Goal: Go to known website: Access a specific website the user already knows

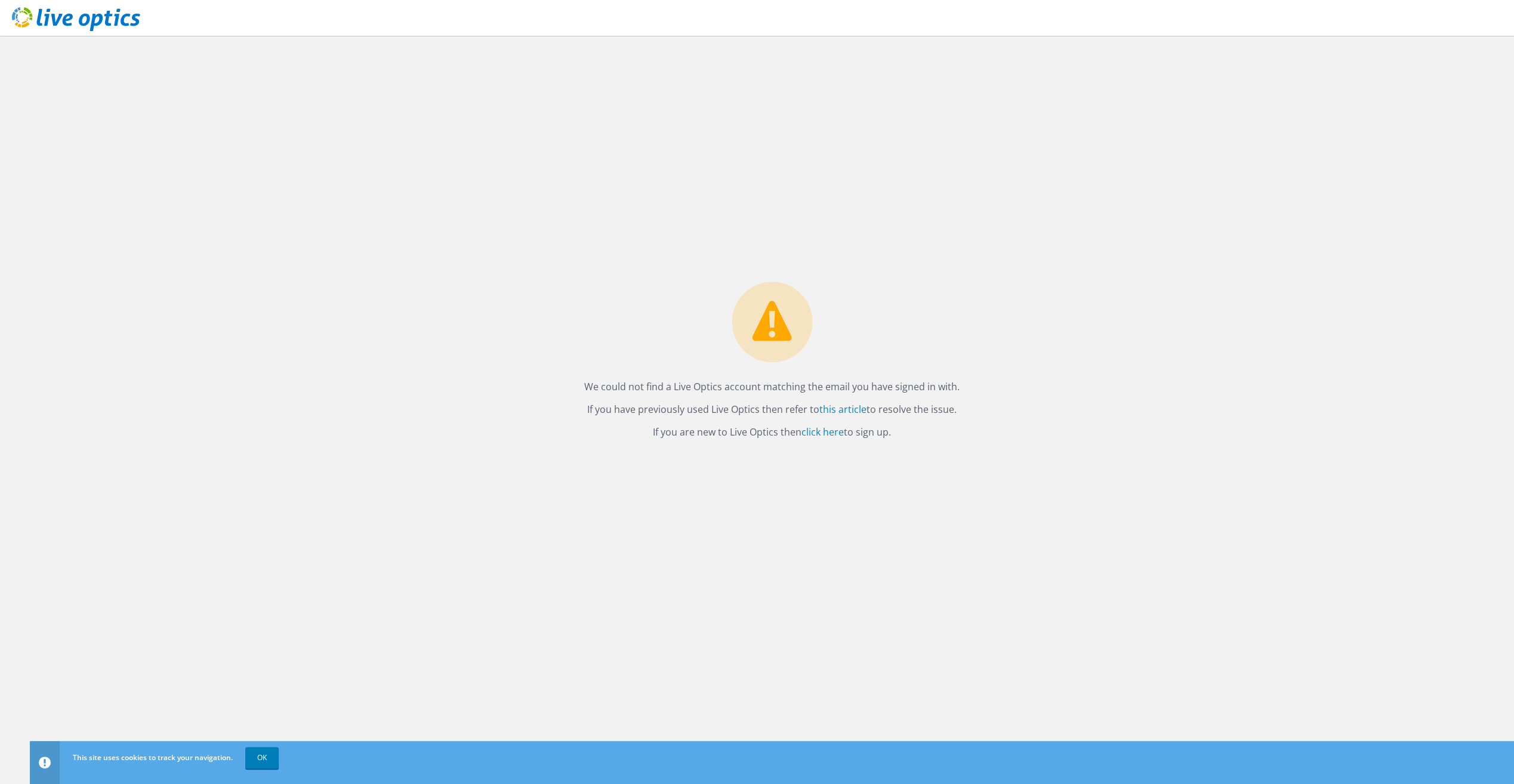
click at [78, 8] on icon at bounding box center [76, 19] width 128 height 25
click at [261, 752] on link "OK" at bounding box center [261, 757] width 33 height 21
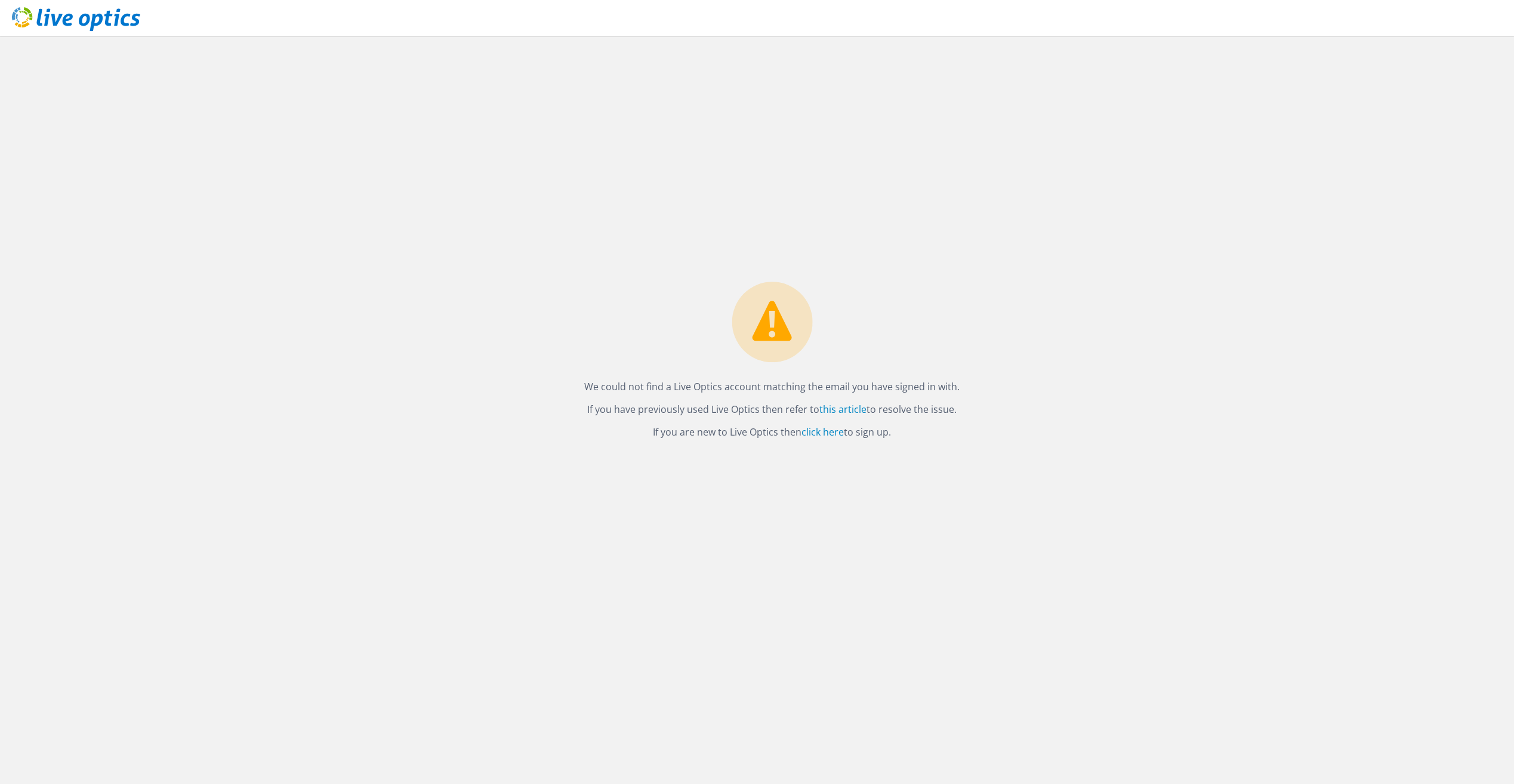
click at [117, 26] on icon at bounding box center [76, 19] width 128 height 25
